Goal: Transaction & Acquisition: Download file/media

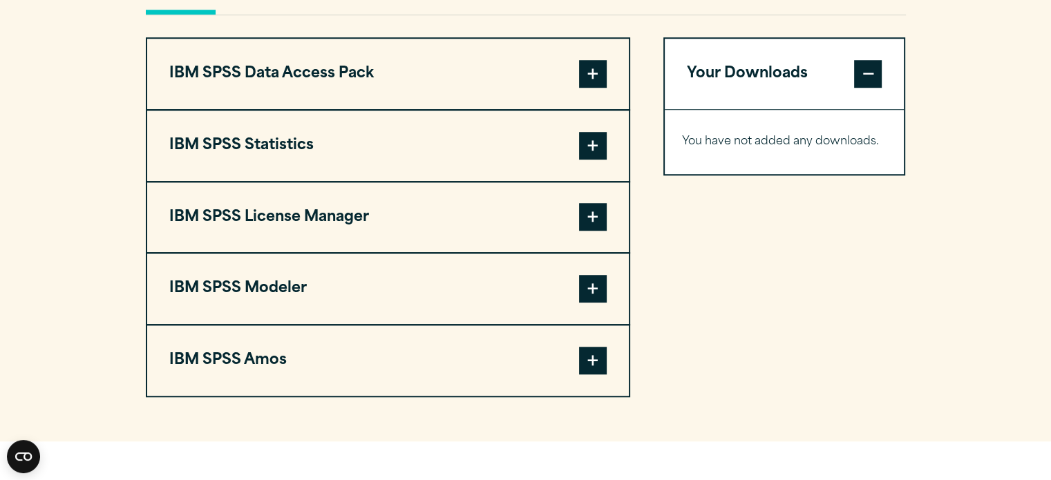
scroll to position [1049, 0]
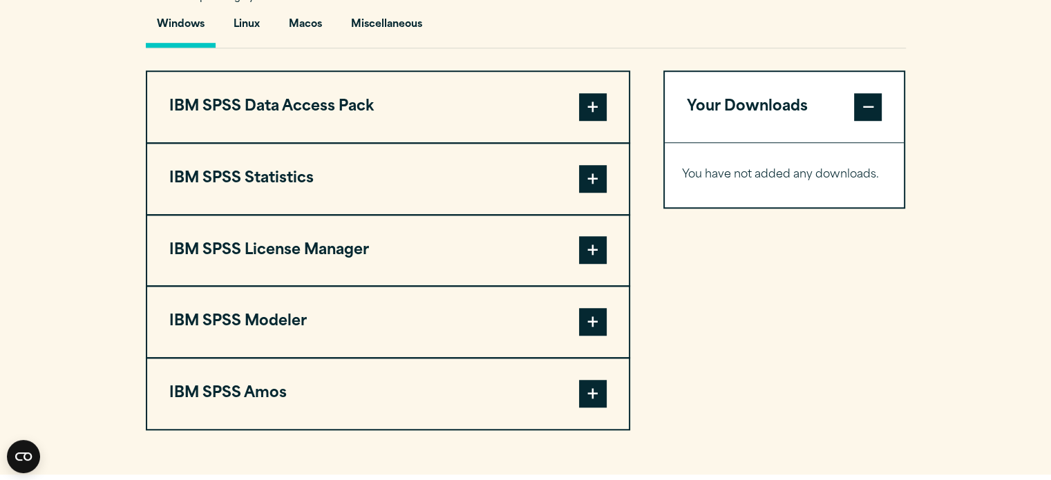
click at [589, 317] on span at bounding box center [593, 322] width 28 height 28
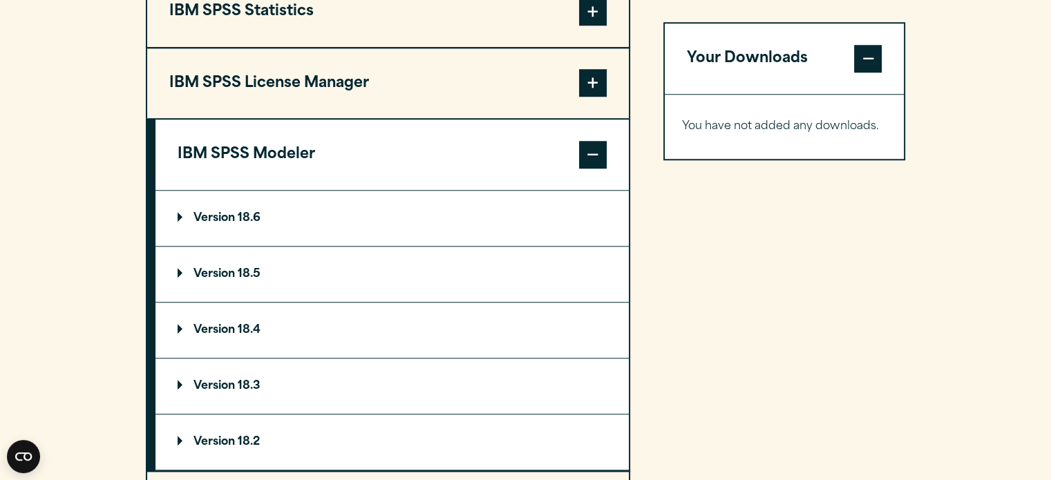
scroll to position [1219, 0]
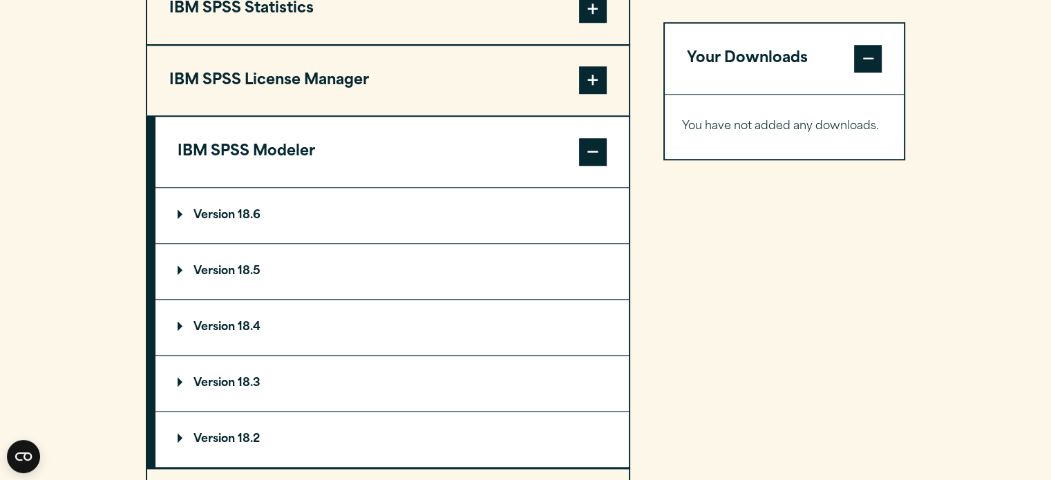
click at [184, 214] on p "Version 18.6" at bounding box center [219, 215] width 83 height 11
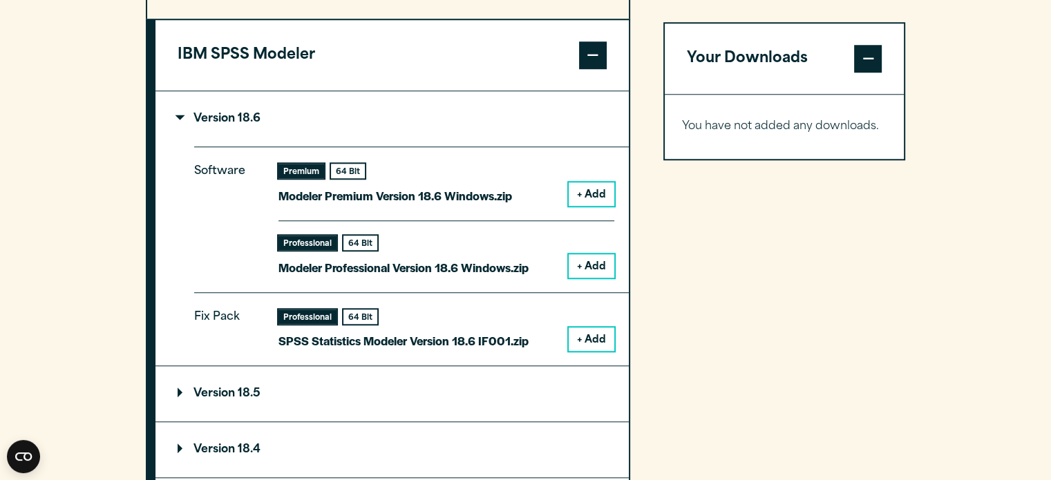
scroll to position [1315, 0]
click at [581, 263] on button "+ Add" at bounding box center [592, 266] width 46 height 23
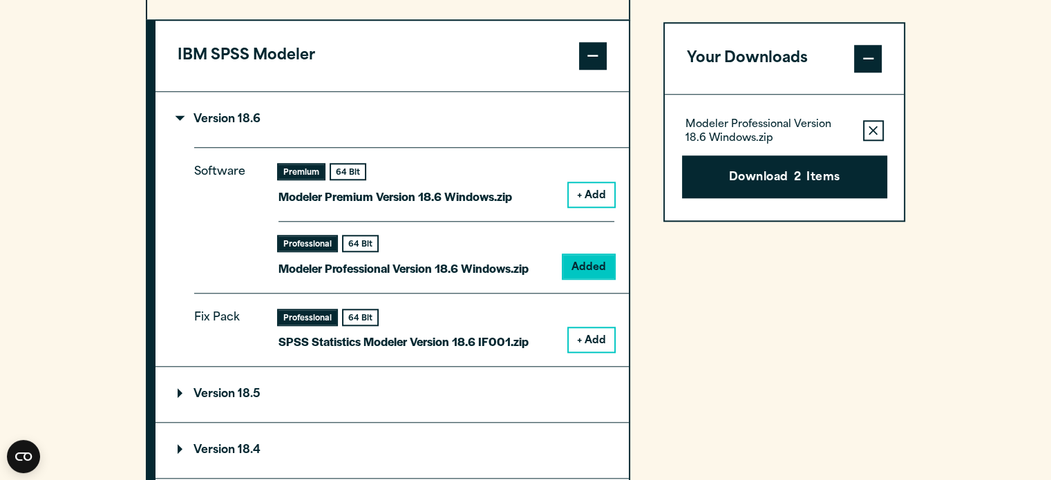
click at [867, 125] on button "Remove this item from your software download list" at bounding box center [873, 130] width 21 height 21
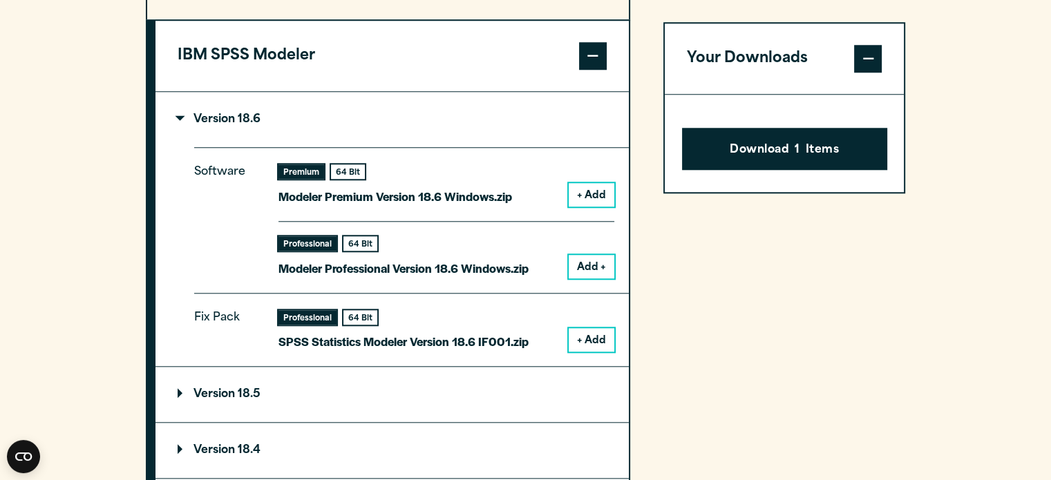
click at [865, 68] on span at bounding box center [868, 59] width 28 height 28
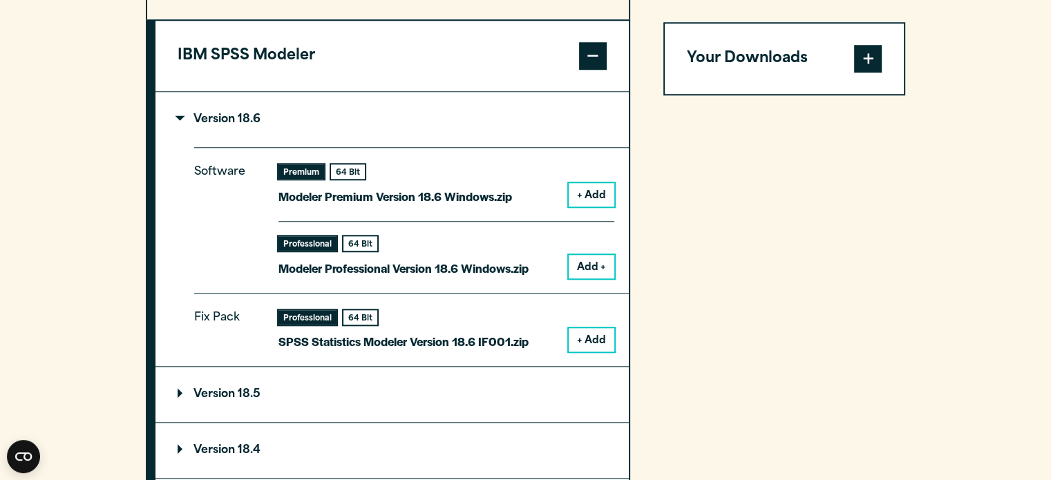
click at [865, 68] on span at bounding box center [868, 59] width 28 height 28
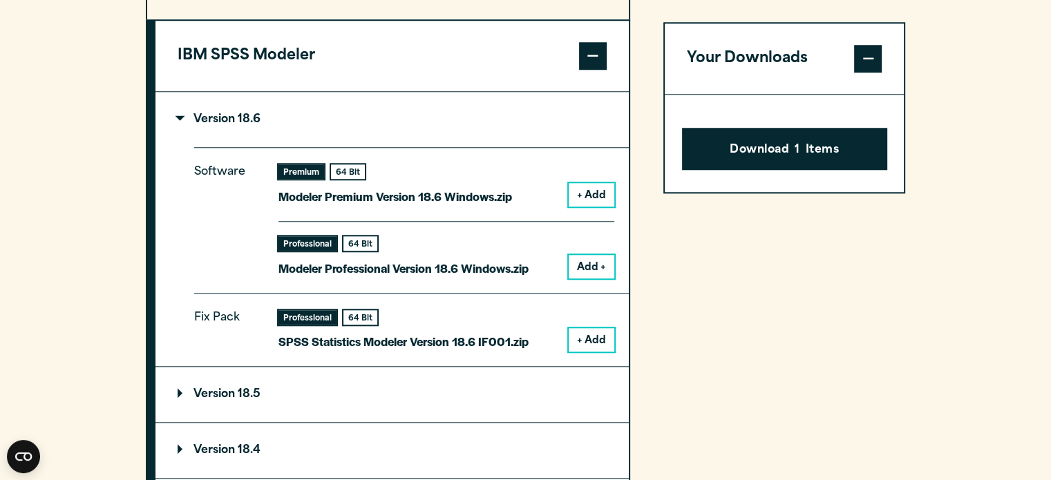
click at [865, 68] on span at bounding box center [868, 59] width 28 height 28
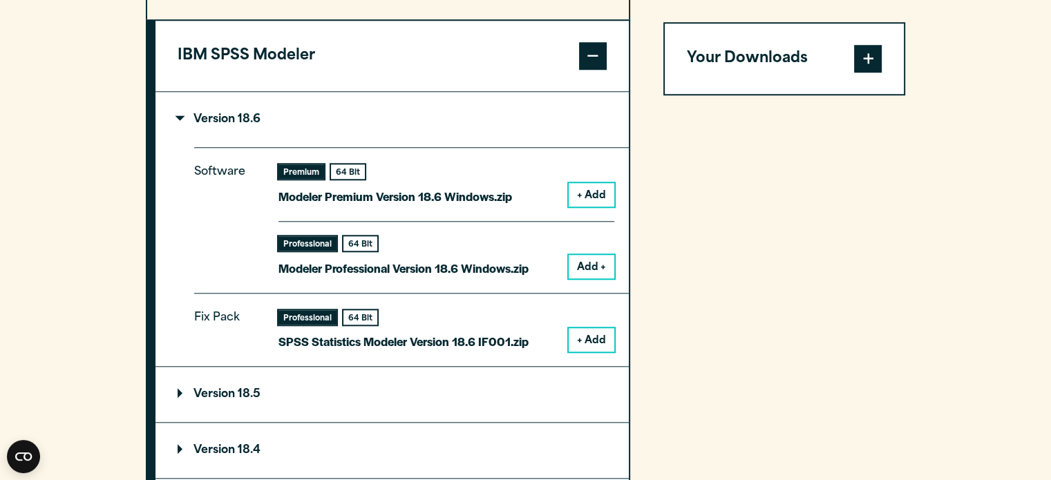
click at [868, 60] on span at bounding box center [868, 59] width 28 height 28
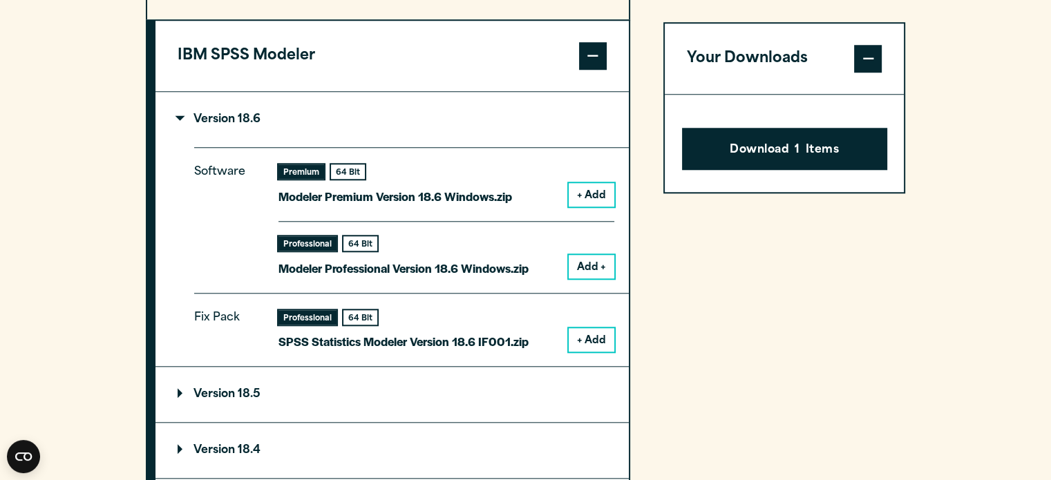
click at [576, 264] on button "Add +" at bounding box center [592, 266] width 46 height 23
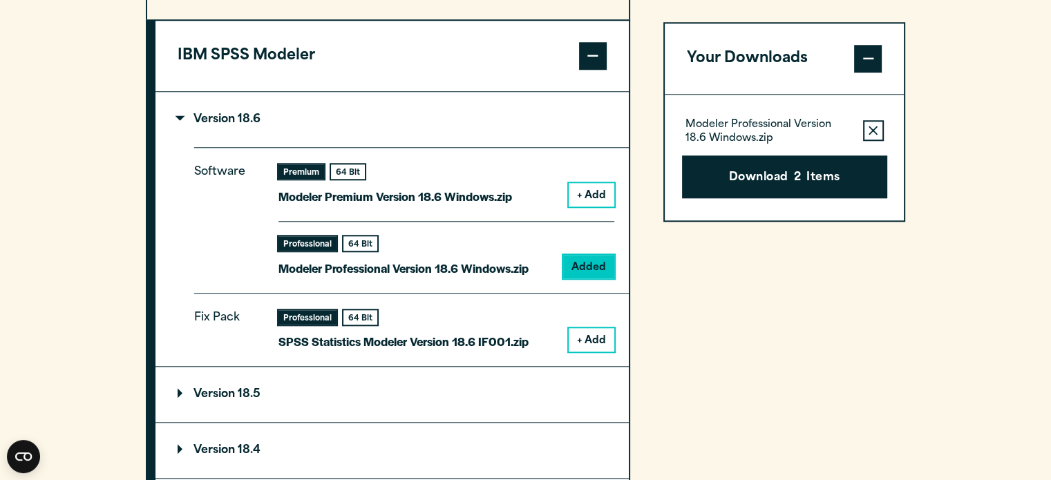
click at [872, 127] on icon "button" at bounding box center [872, 131] width 9 height 10
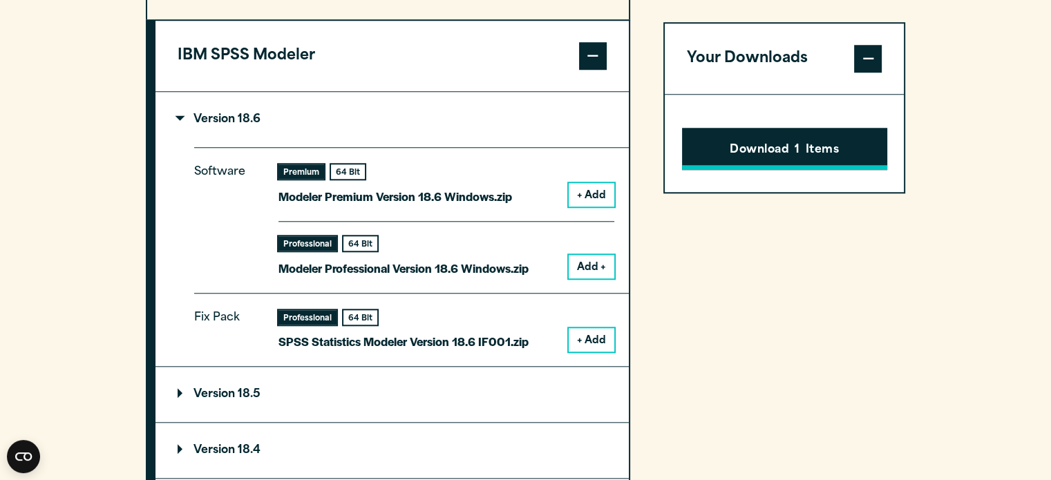
click at [781, 153] on button "Download 1 Items" at bounding box center [784, 149] width 205 height 43
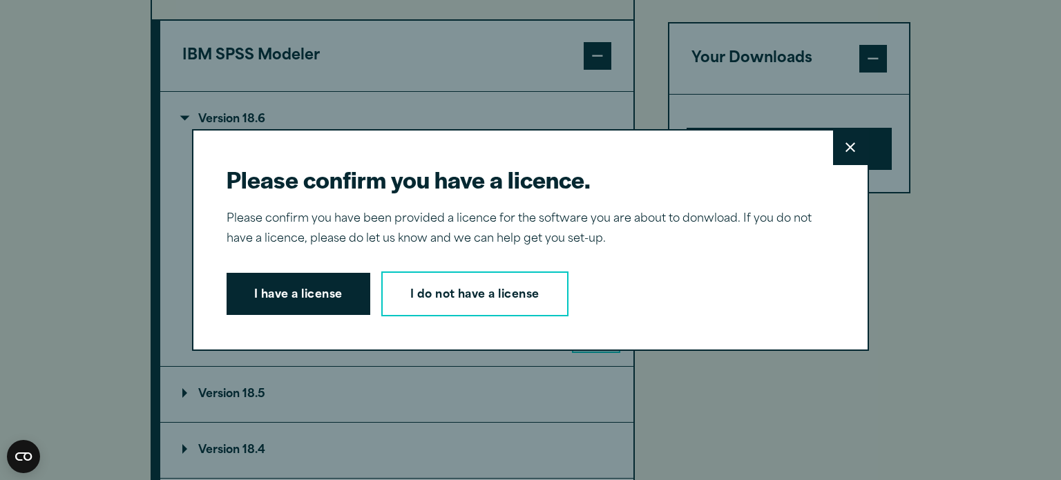
click at [840, 154] on button "Close" at bounding box center [850, 148] width 35 height 35
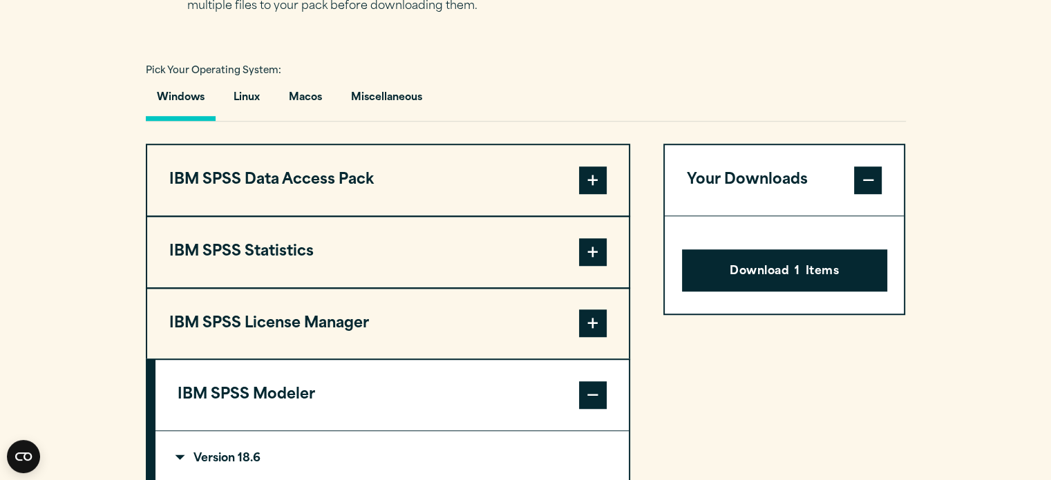
scroll to position [837, 0]
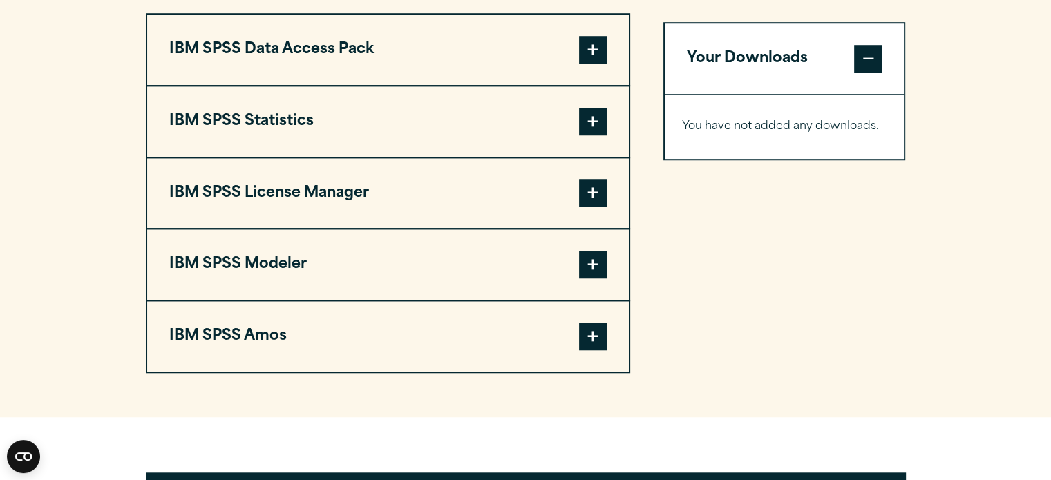
click at [278, 263] on button "IBM SPSS Modeler" at bounding box center [388, 264] width 482 height 70
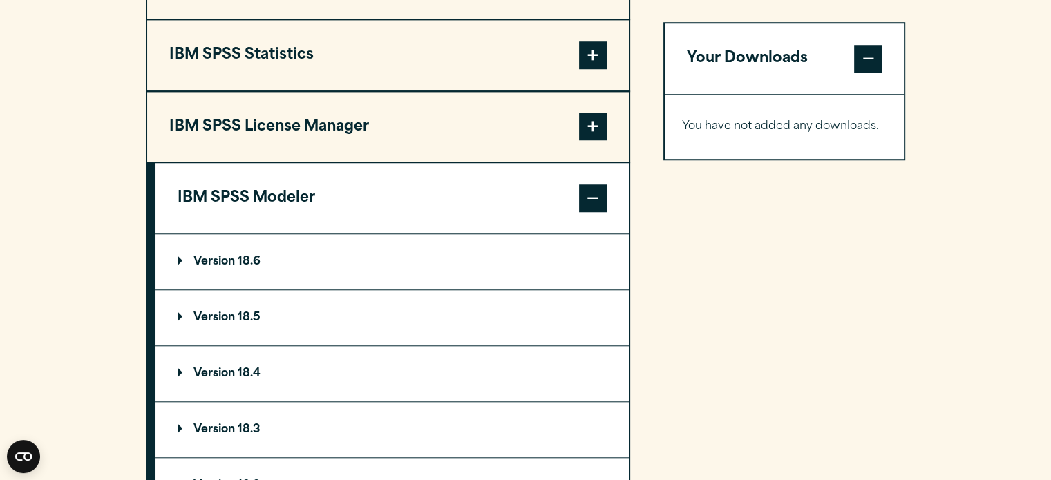
scroll to position [1179, 0]
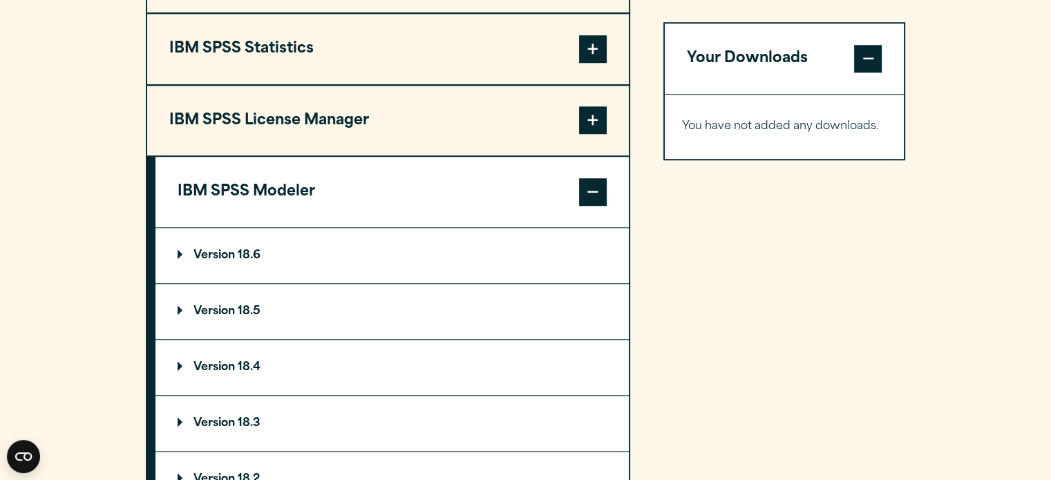
click at [182, 250] on p "Version 18.6" at bounding box center [219, 255] width 83 height 11
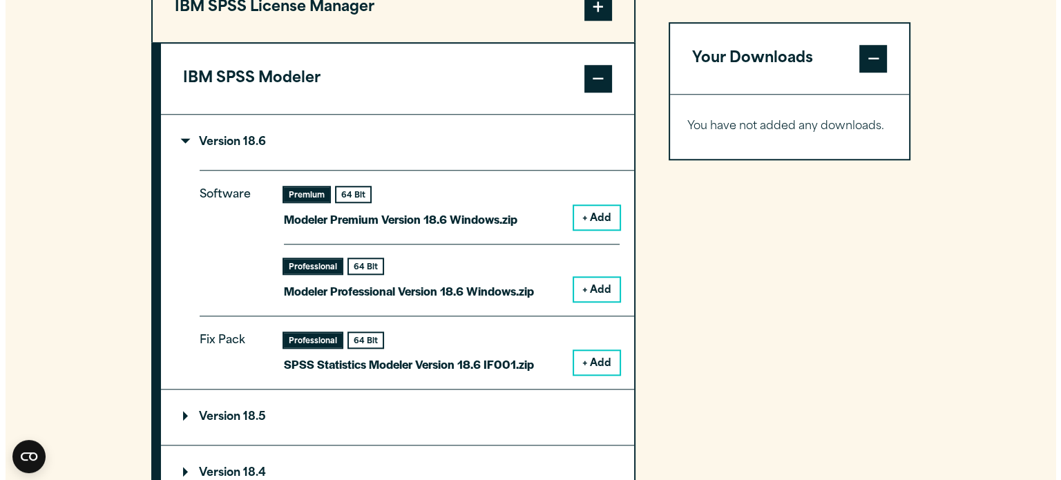
scroll to position [1293, 0]
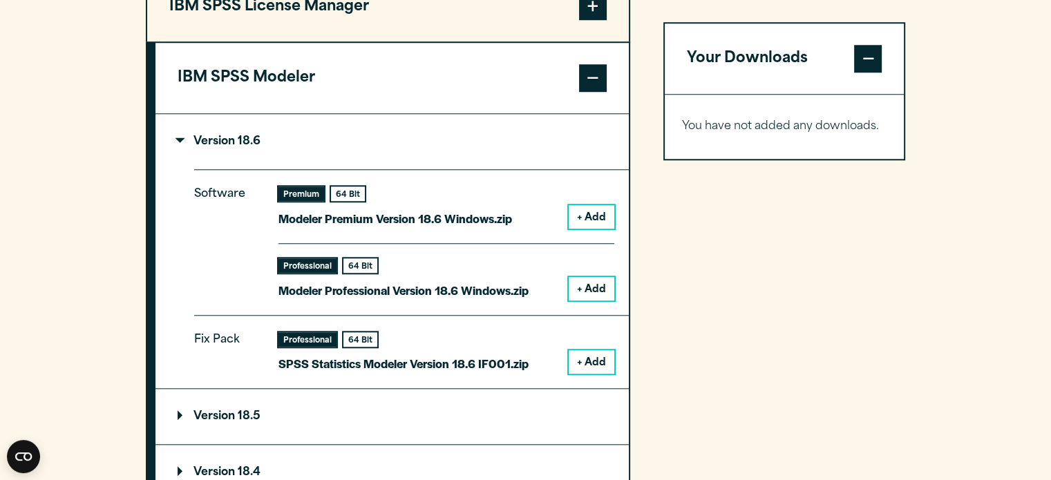
click at [586, 288] on button "+ Add" at bounding box center [592, 288] width 46 height 23
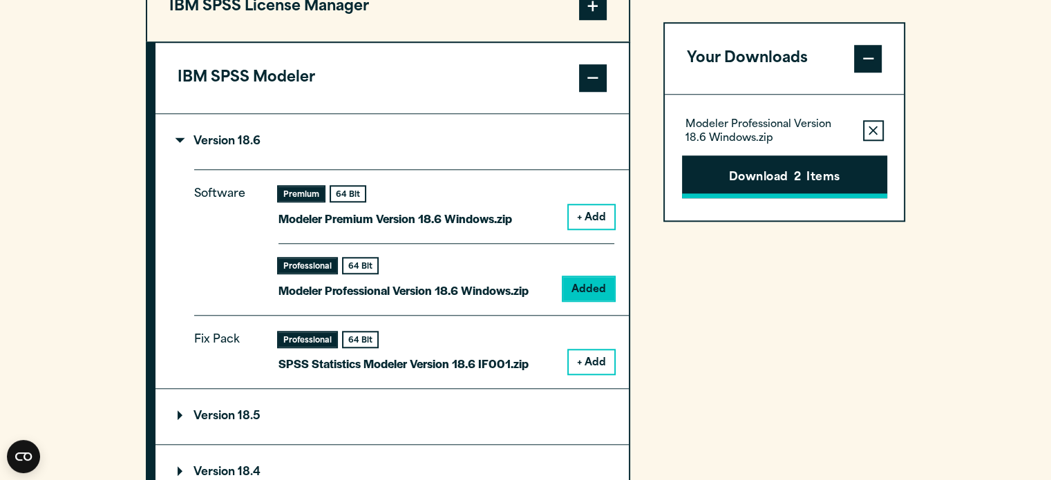
click at [781, 182] on button "Download 2 Items" at bounding box center [784, 176] width 205 height 43
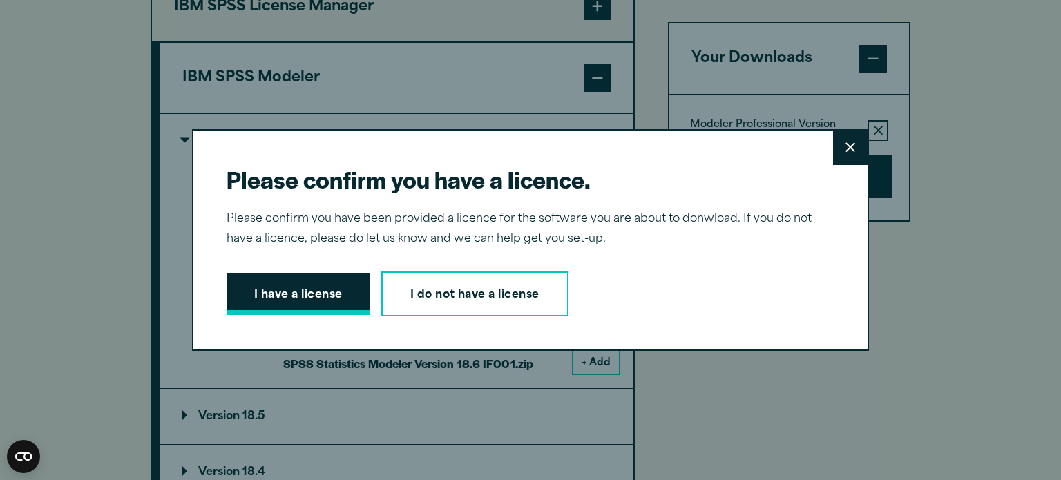
click at [307, 296] on button "I have a license" at bounding box center [299, 294] width 144 height 43
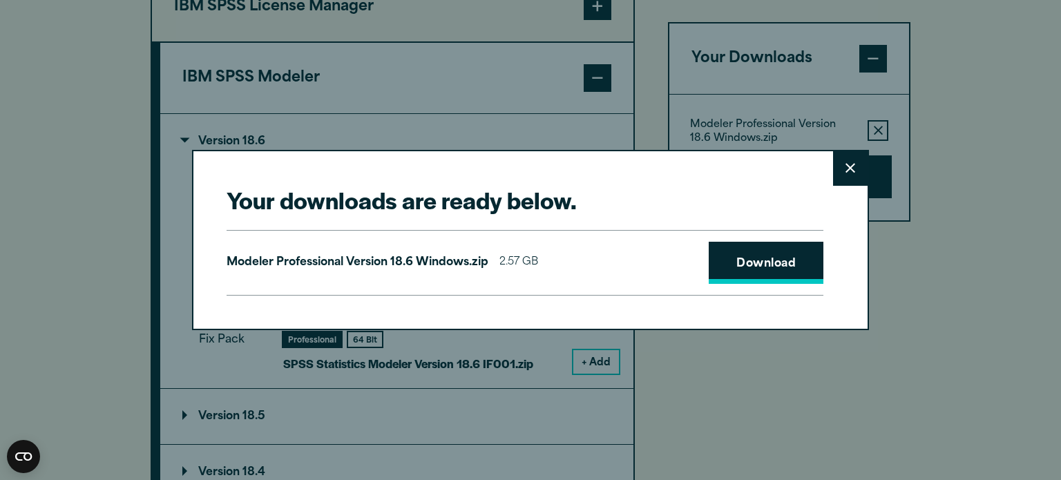
click at [721, 256] on link "Download" at bounding box center [766, 263] width 115 height 43
